Goal: Task Accomplishment & Management: Use online tool/utility

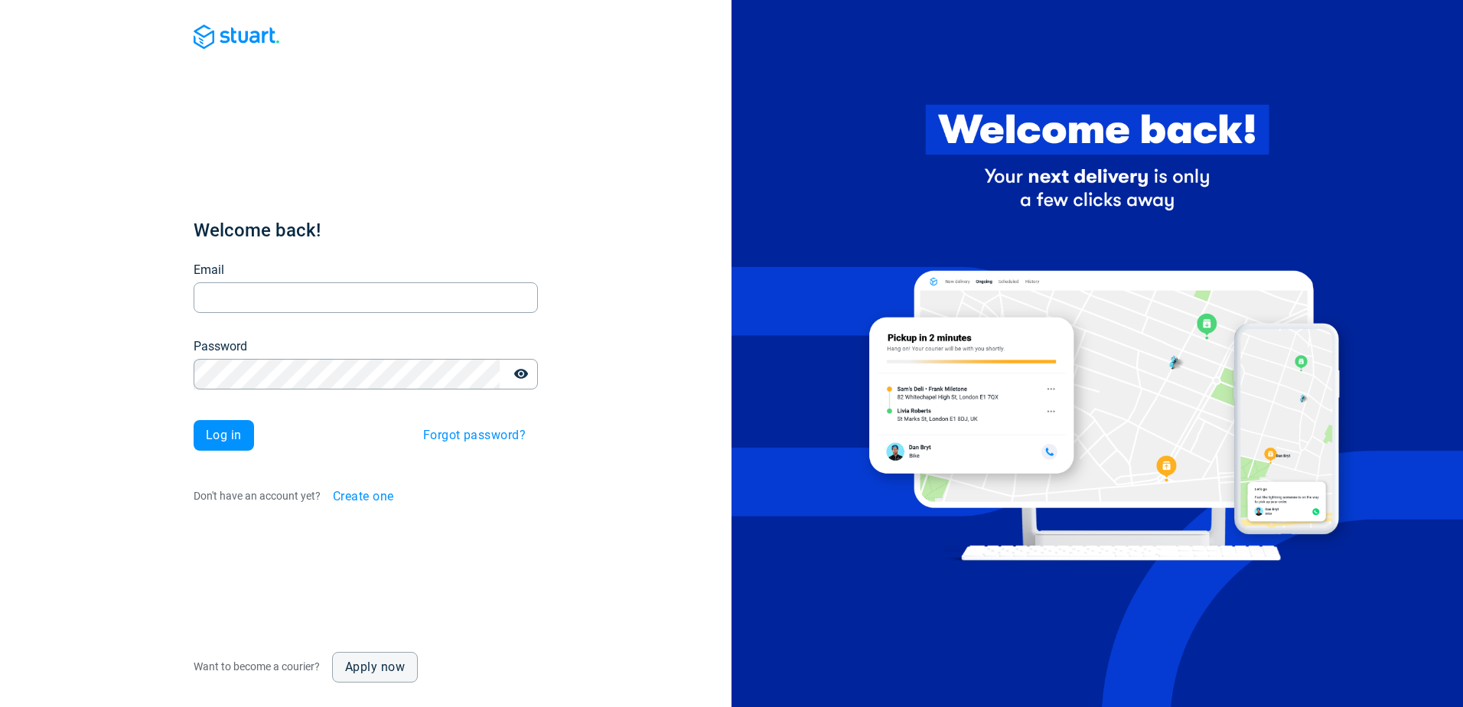
type input "[EMAIL_ADDRESS][DOMAIN_NAME]"
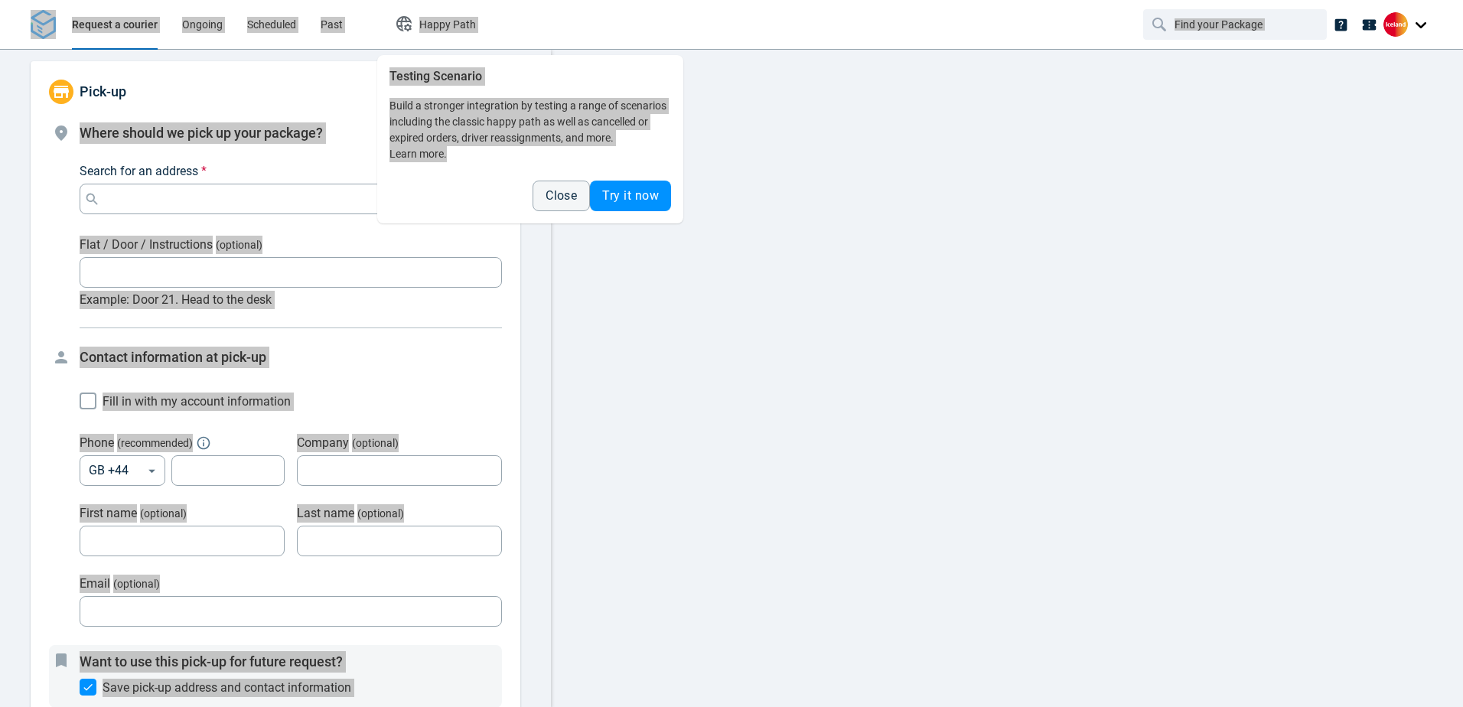
type input "12:00:00-14:00:00-1"
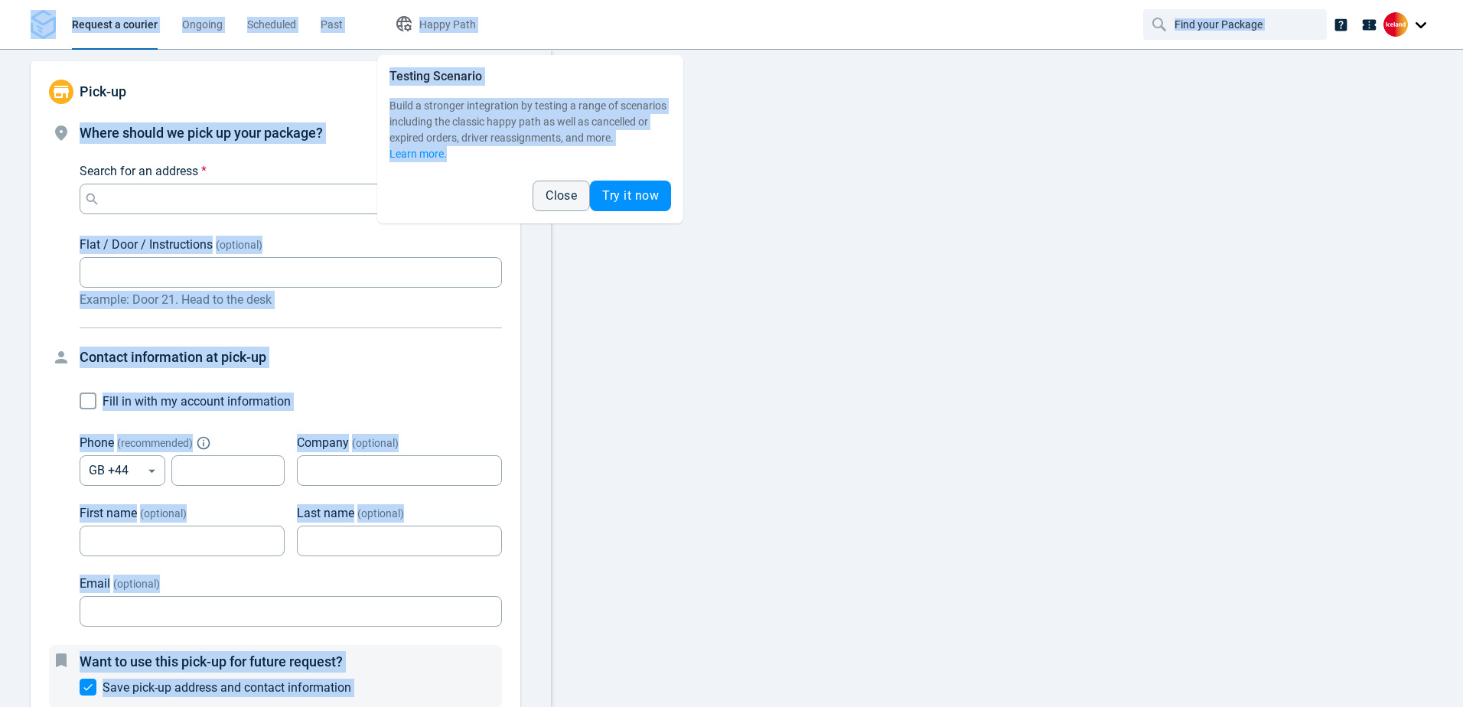
click at [943, 384] on div at bounding box center [1007, 378] width 912 height 658
click at [760, 250] on div at bounding box center [1007, 378] width 912 height 658
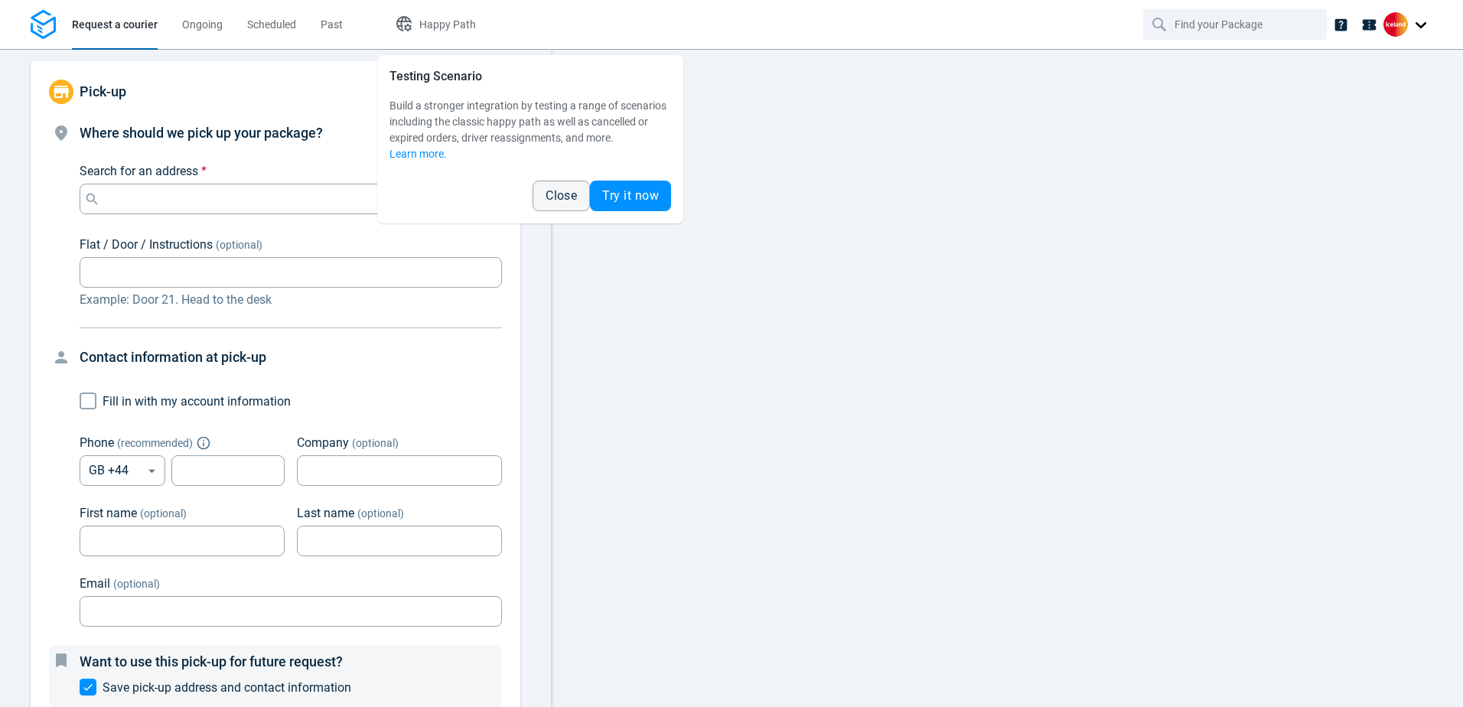
click at [612, 24] on nav "Request a courier Ongoing Scheduled Past Happy Path" at bounding box center [731, 24] width 1463 height 49
